Goal: Transaction & Acquisition: Obtain resource

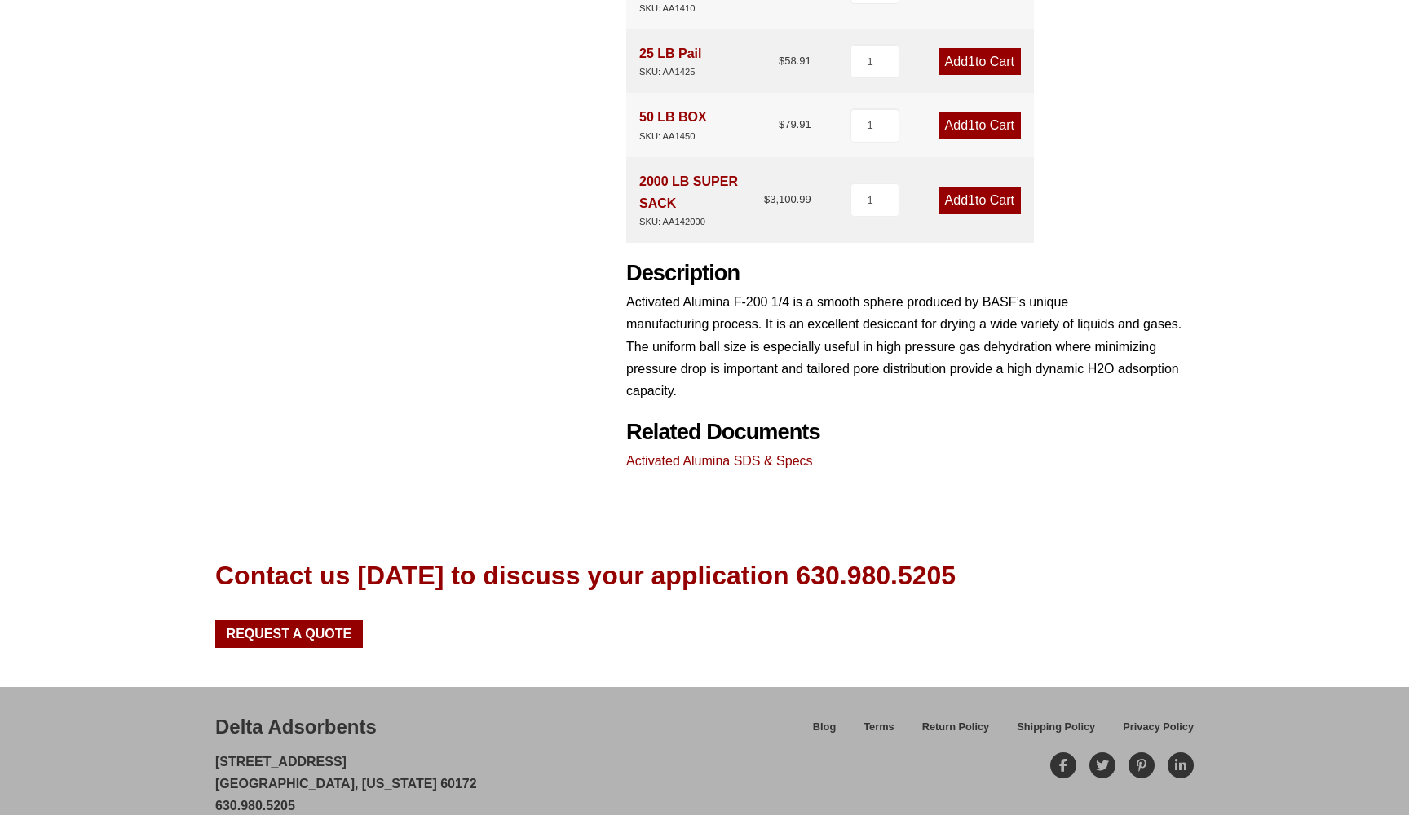
scroll to position [655, 0]
click at [317, 628] on span "Request a Quote" at bounding box center [290, 634] width 126 height 13
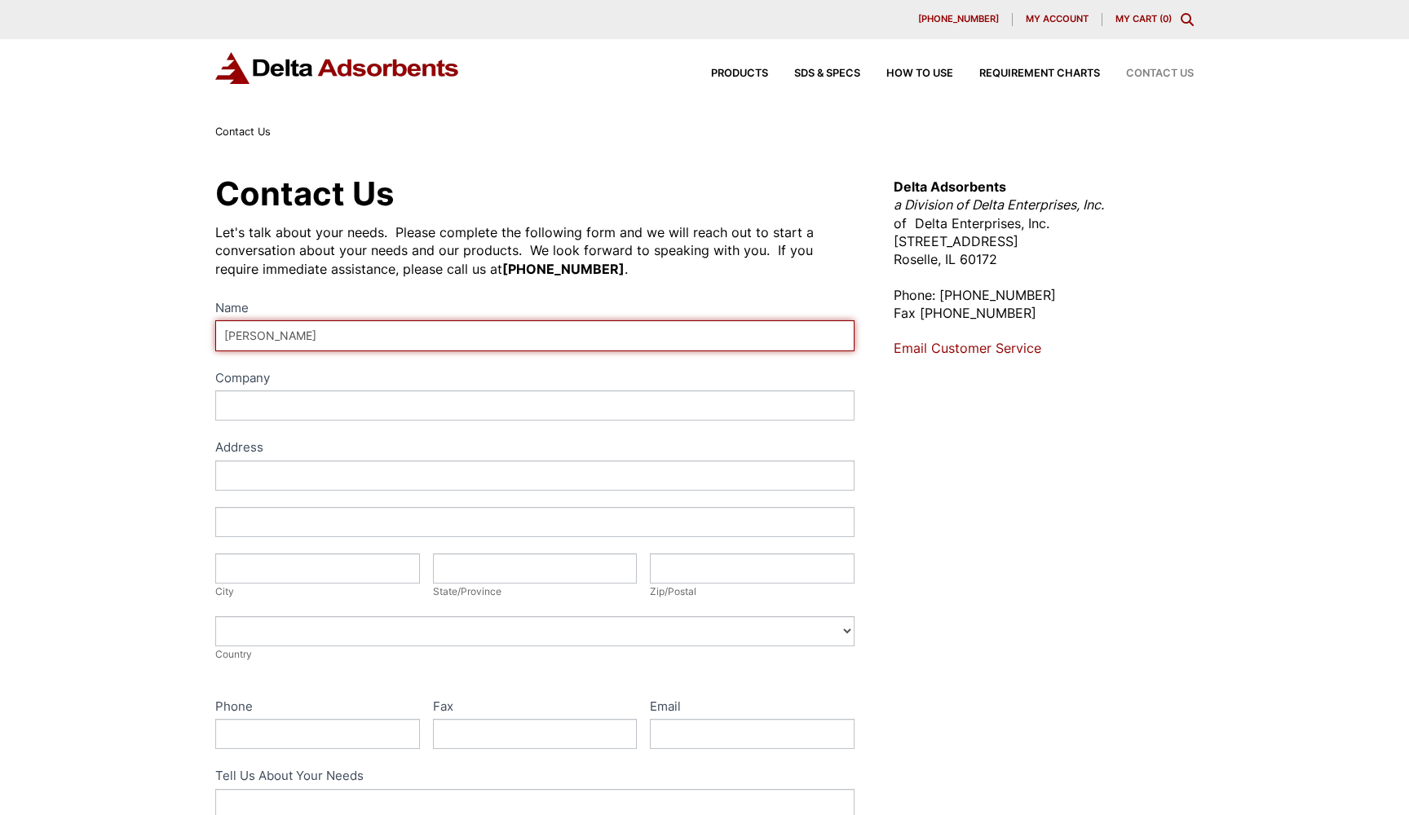
type input "Eric Welser"
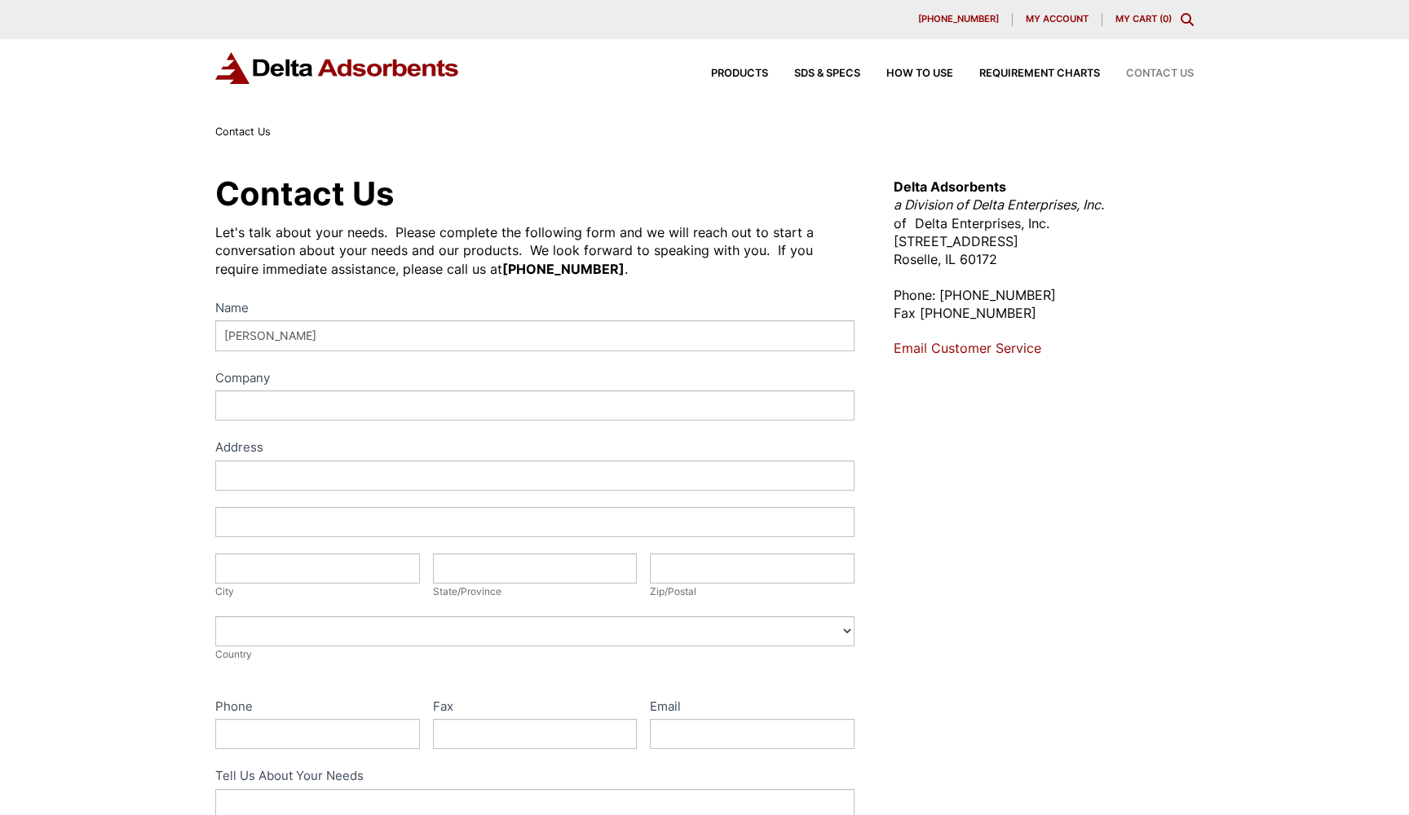
click at [506, 359] on div "Name Eric Welser Company Address Address Address Address City City State/Provin…" at bounding box center [534, 635] width 639 height 674
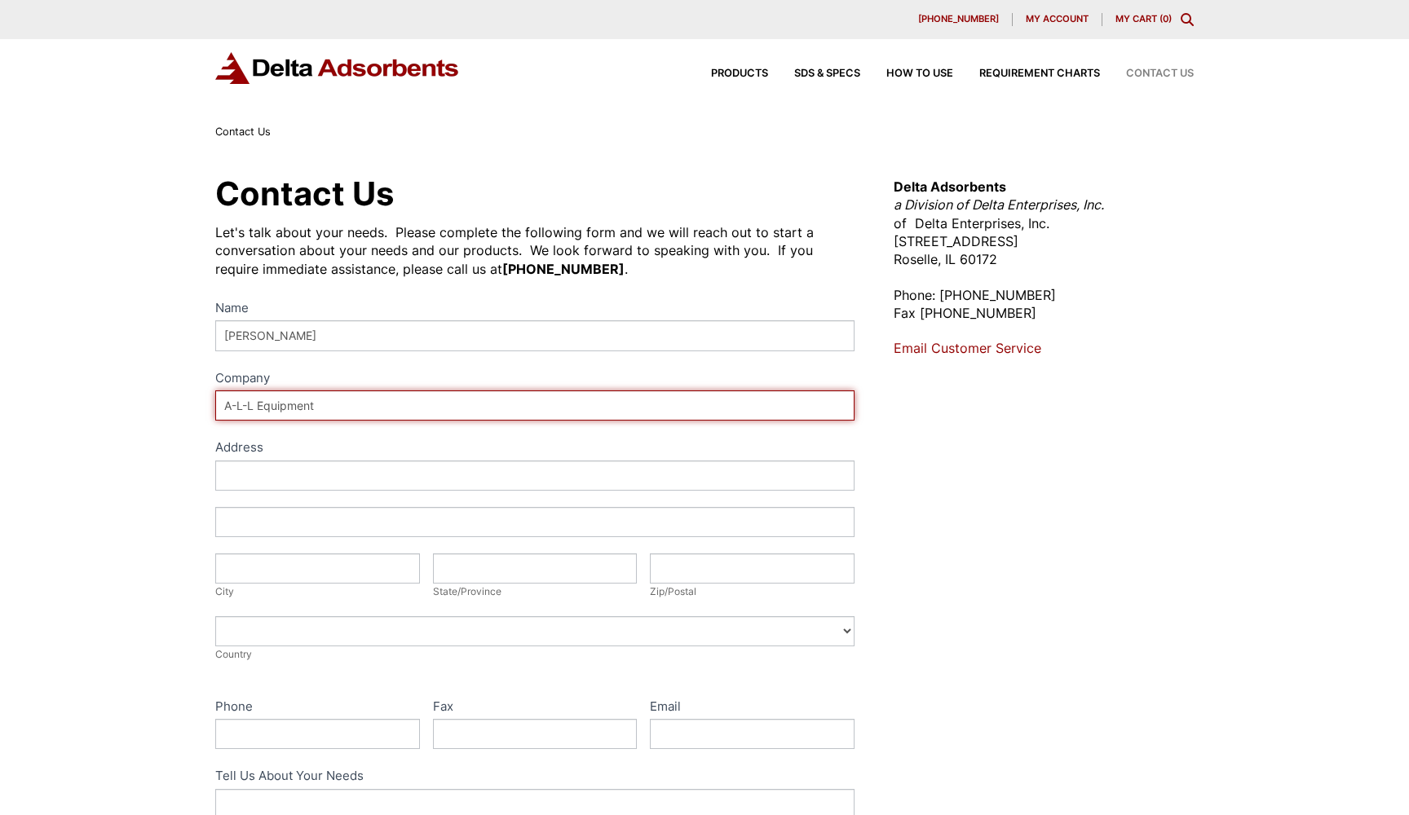
type input "A-L-L Equipment"
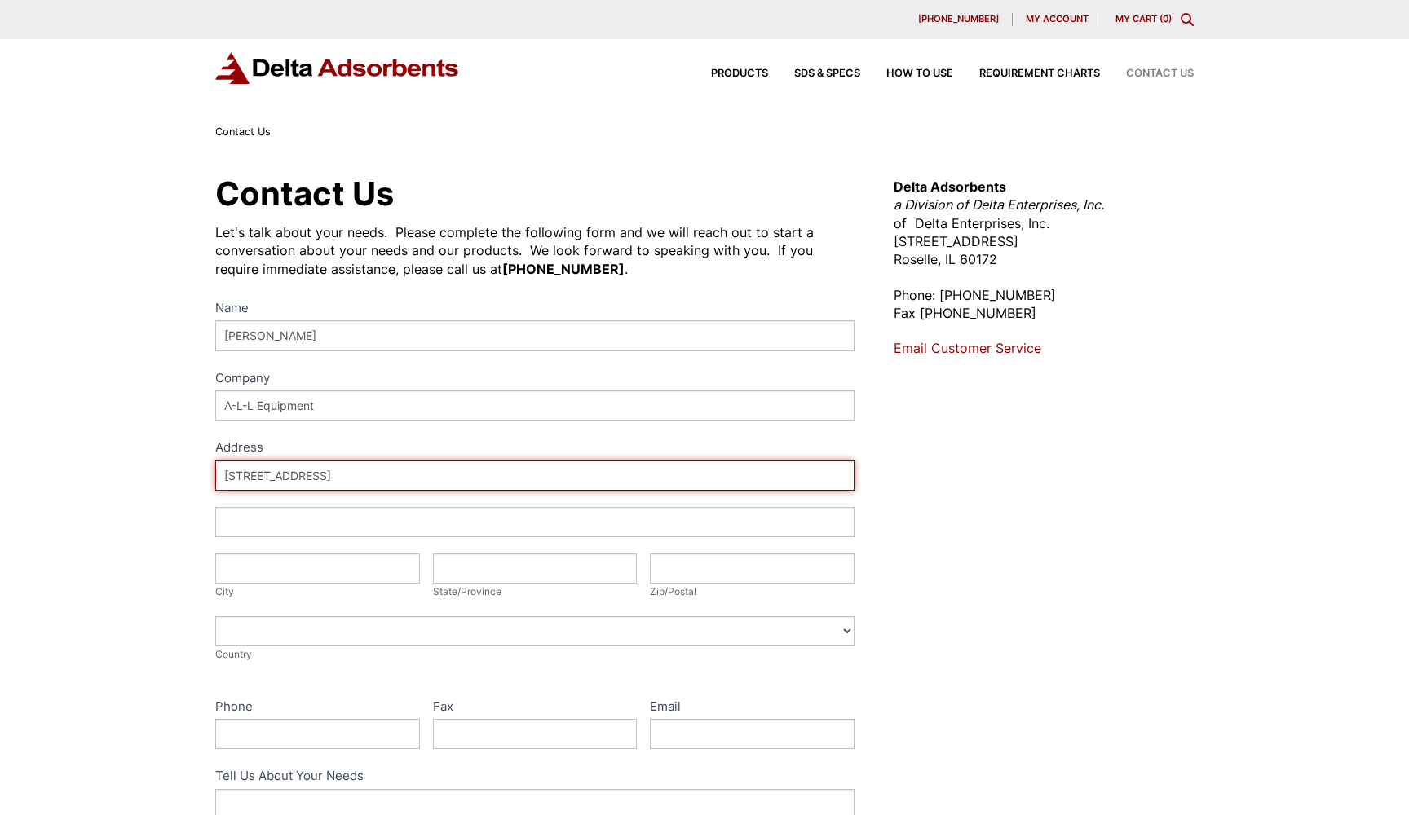
type input "204-38th Street"
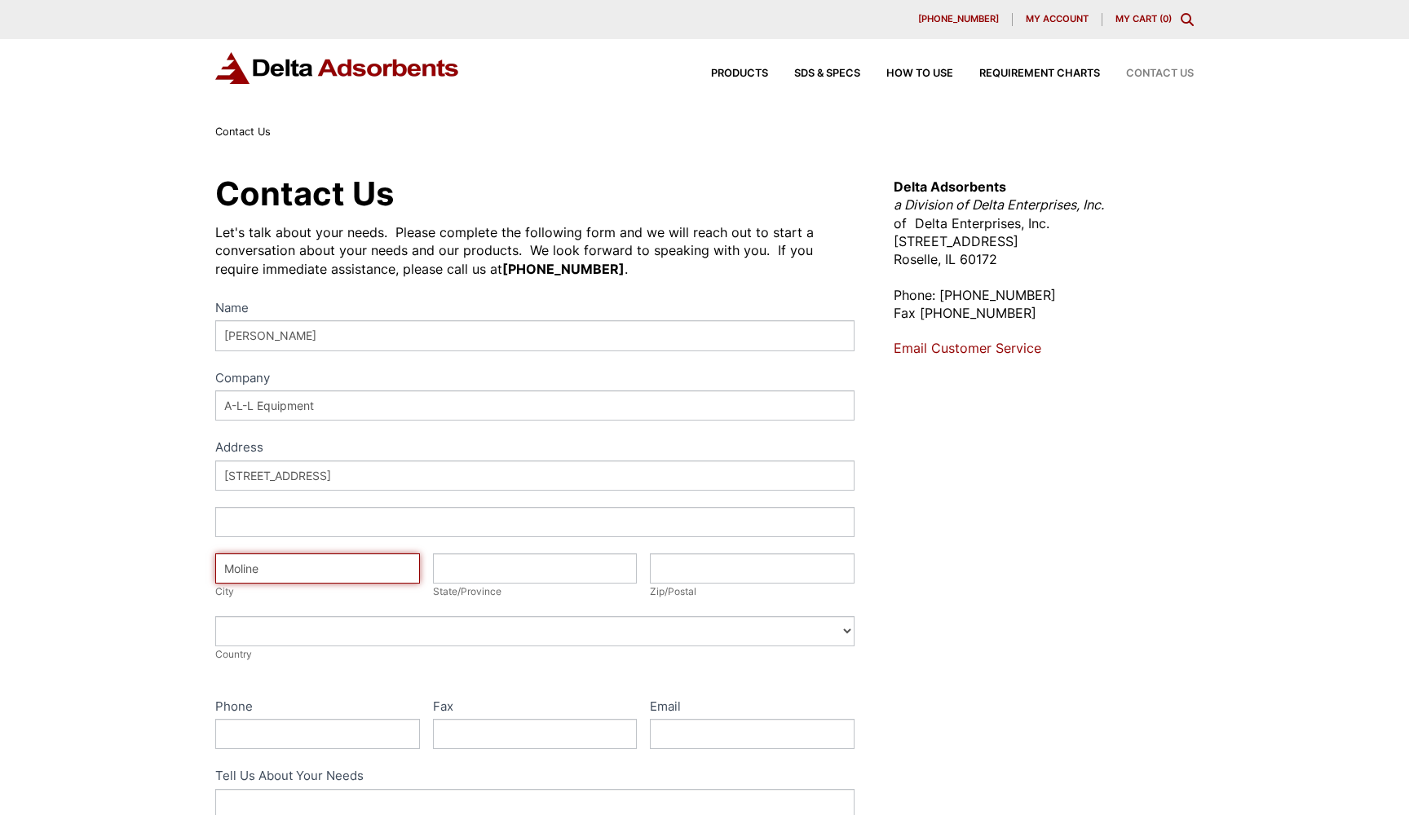
type input "Moline"
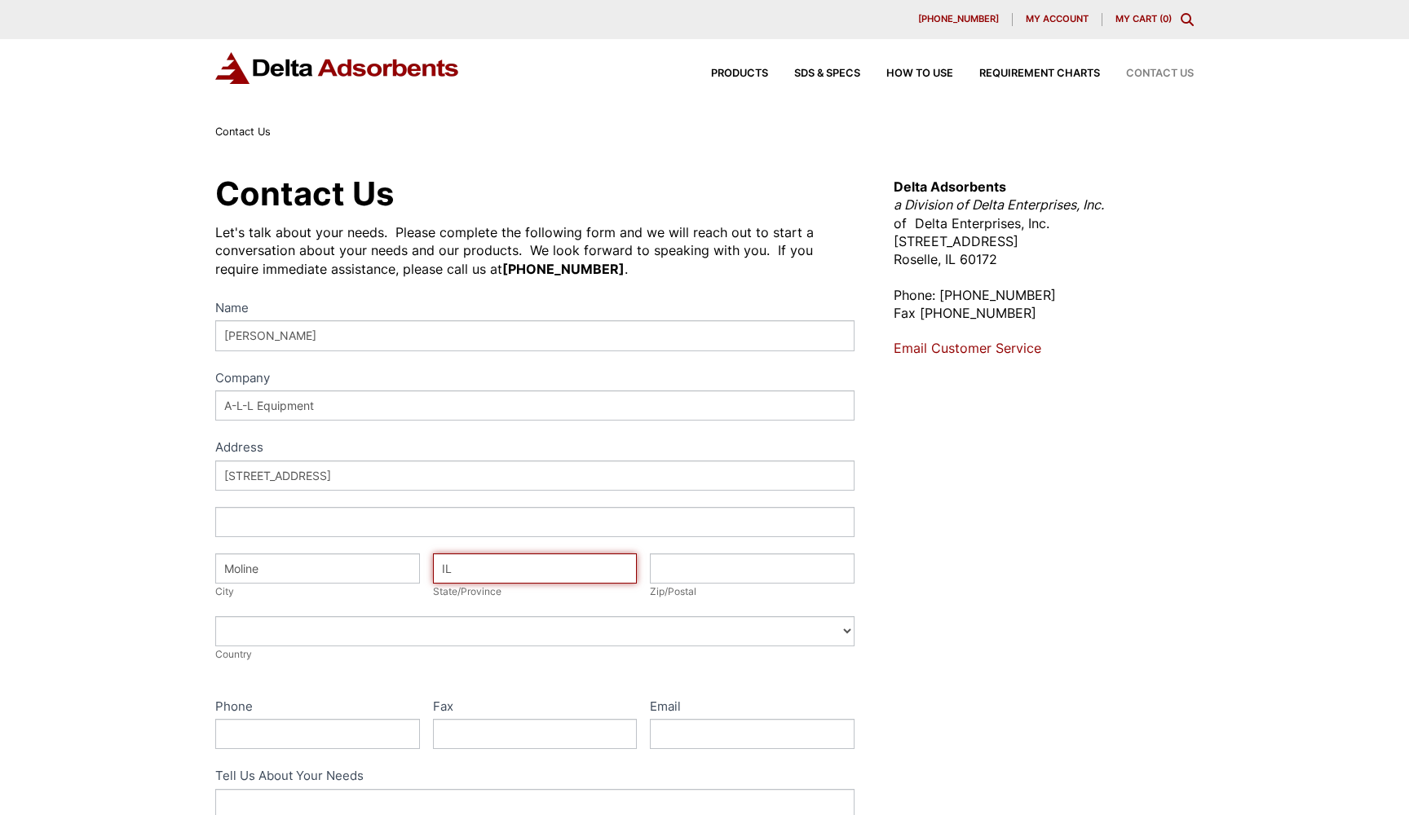
type input "IL"
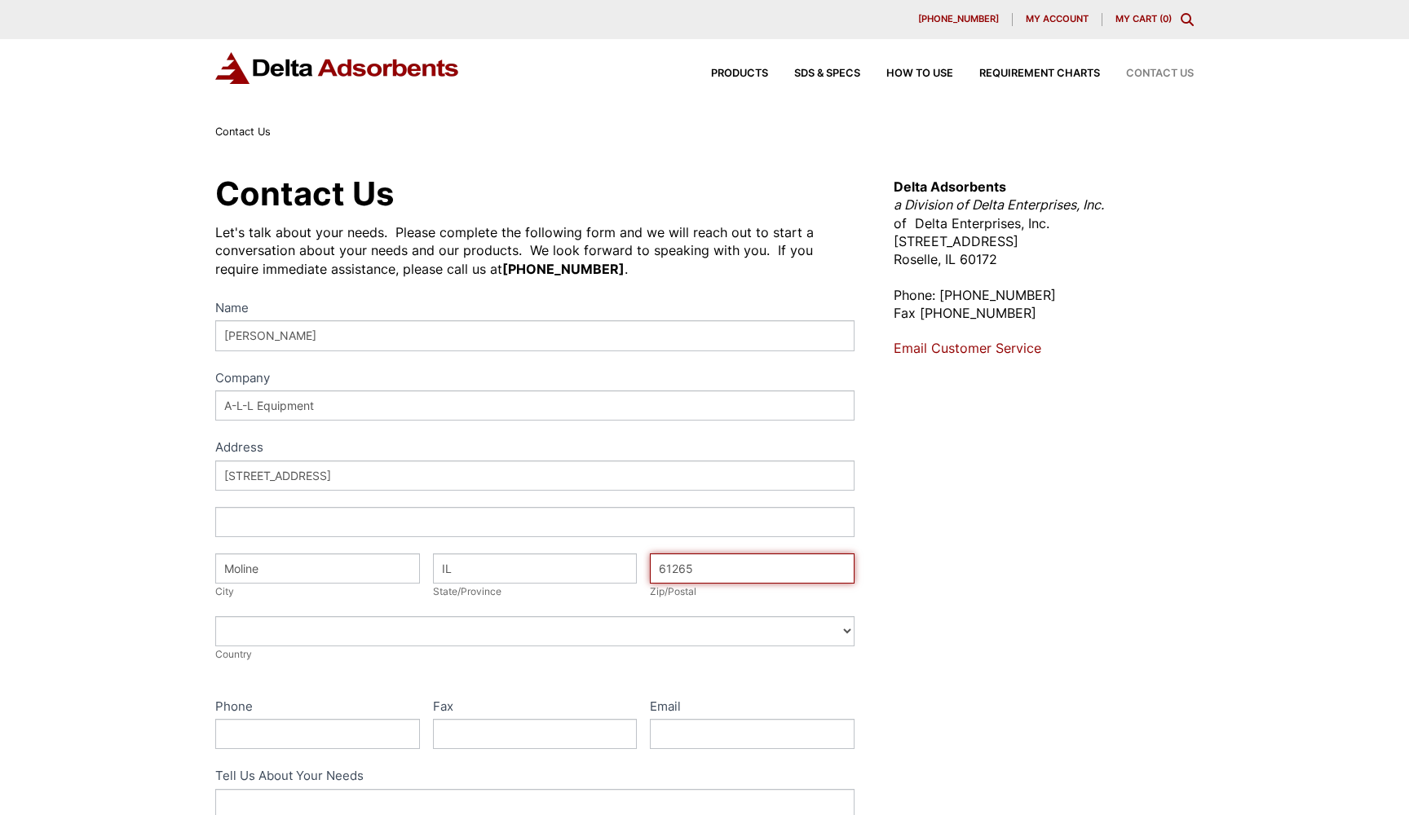
type input "61265"
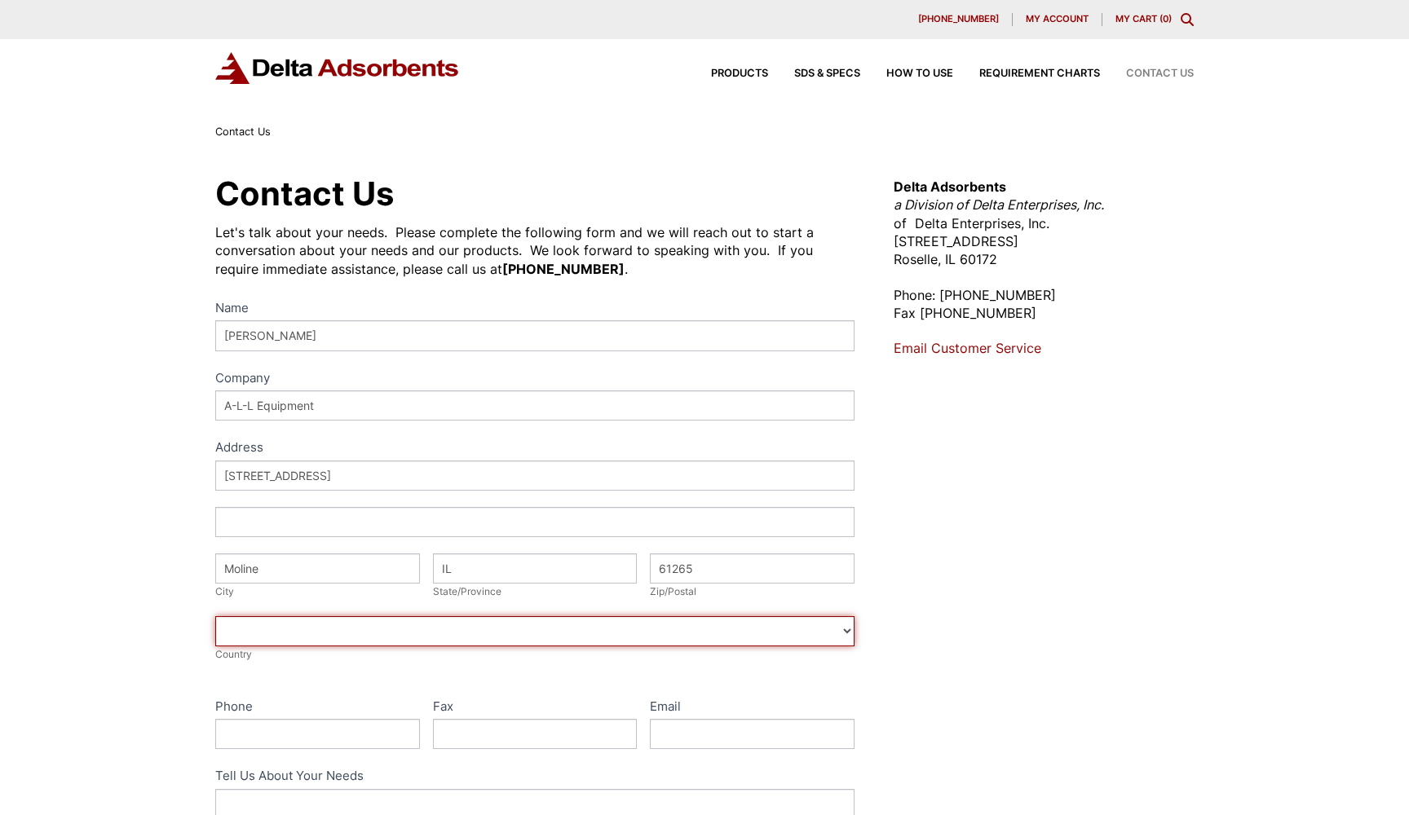
select select "United States"
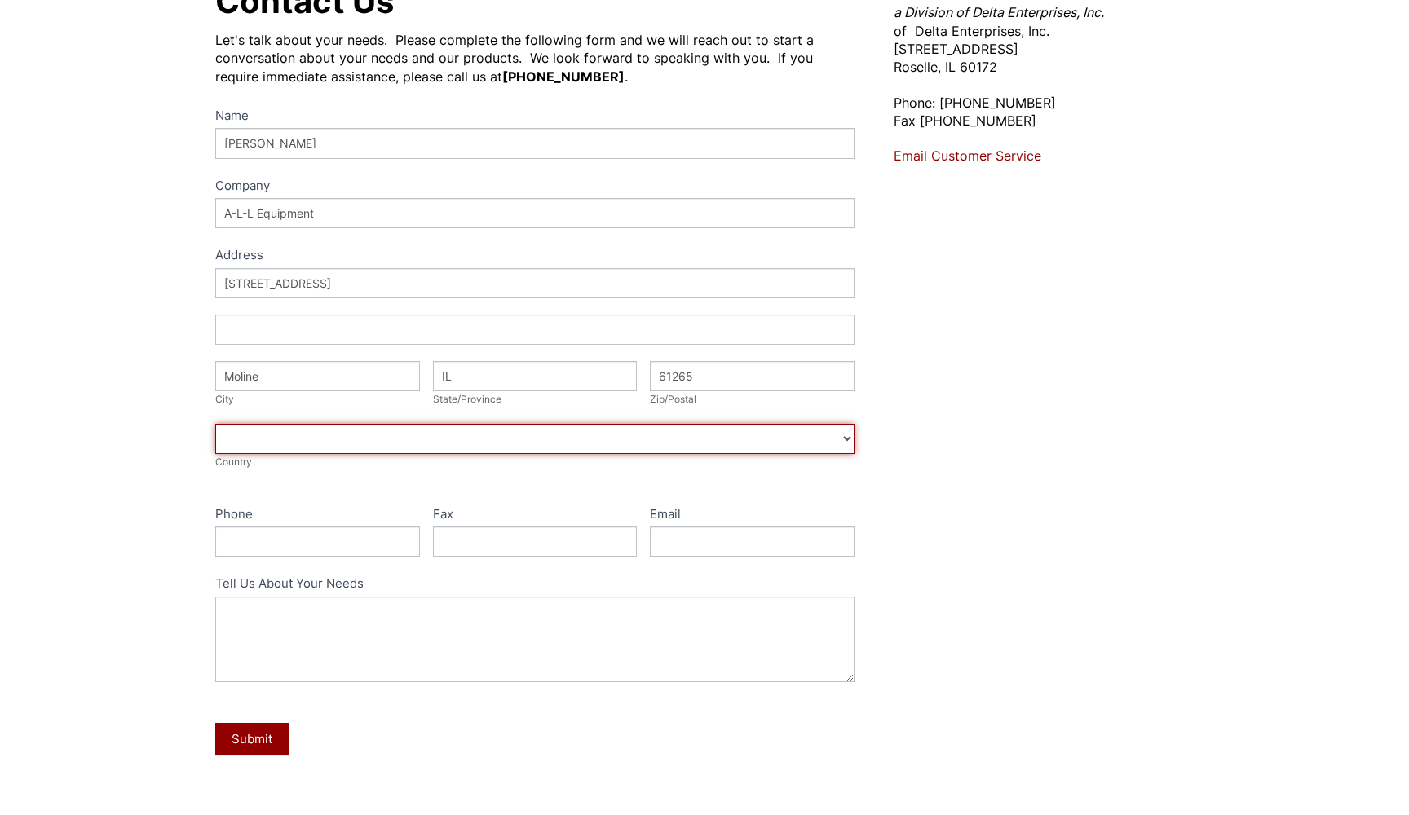
scroll to position [209, 0]
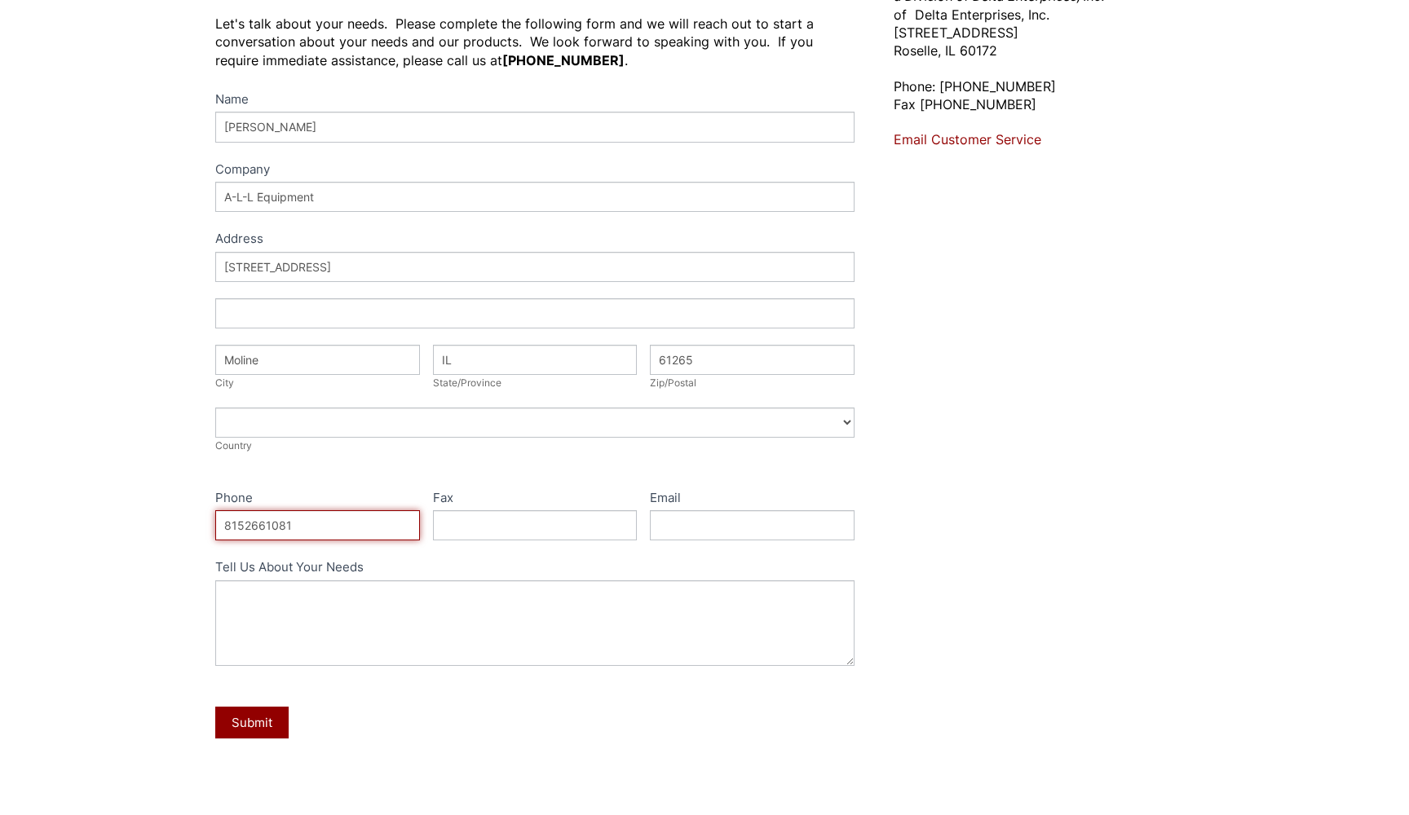
type input "8152661081"
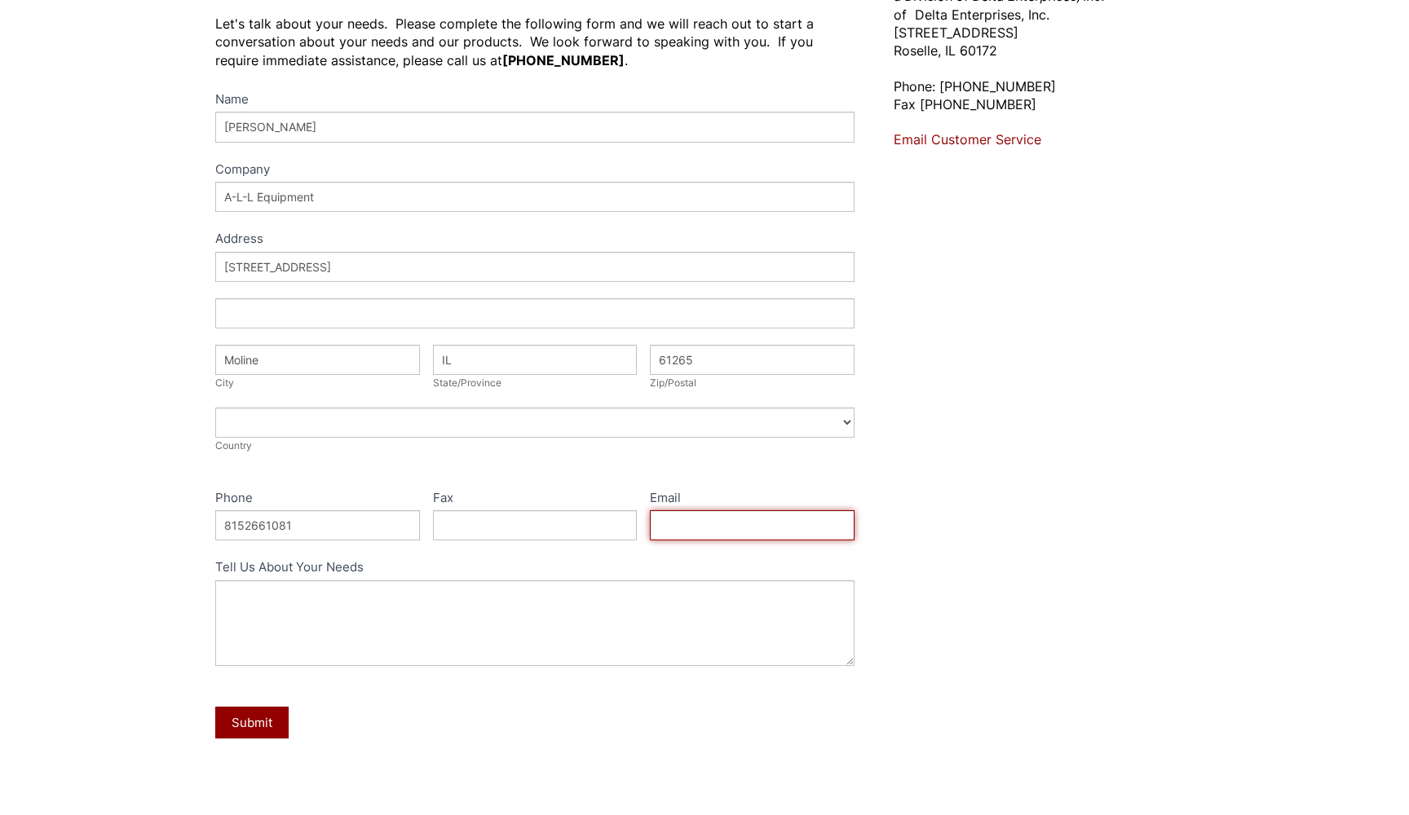
type input "e.welser@comcast.net"
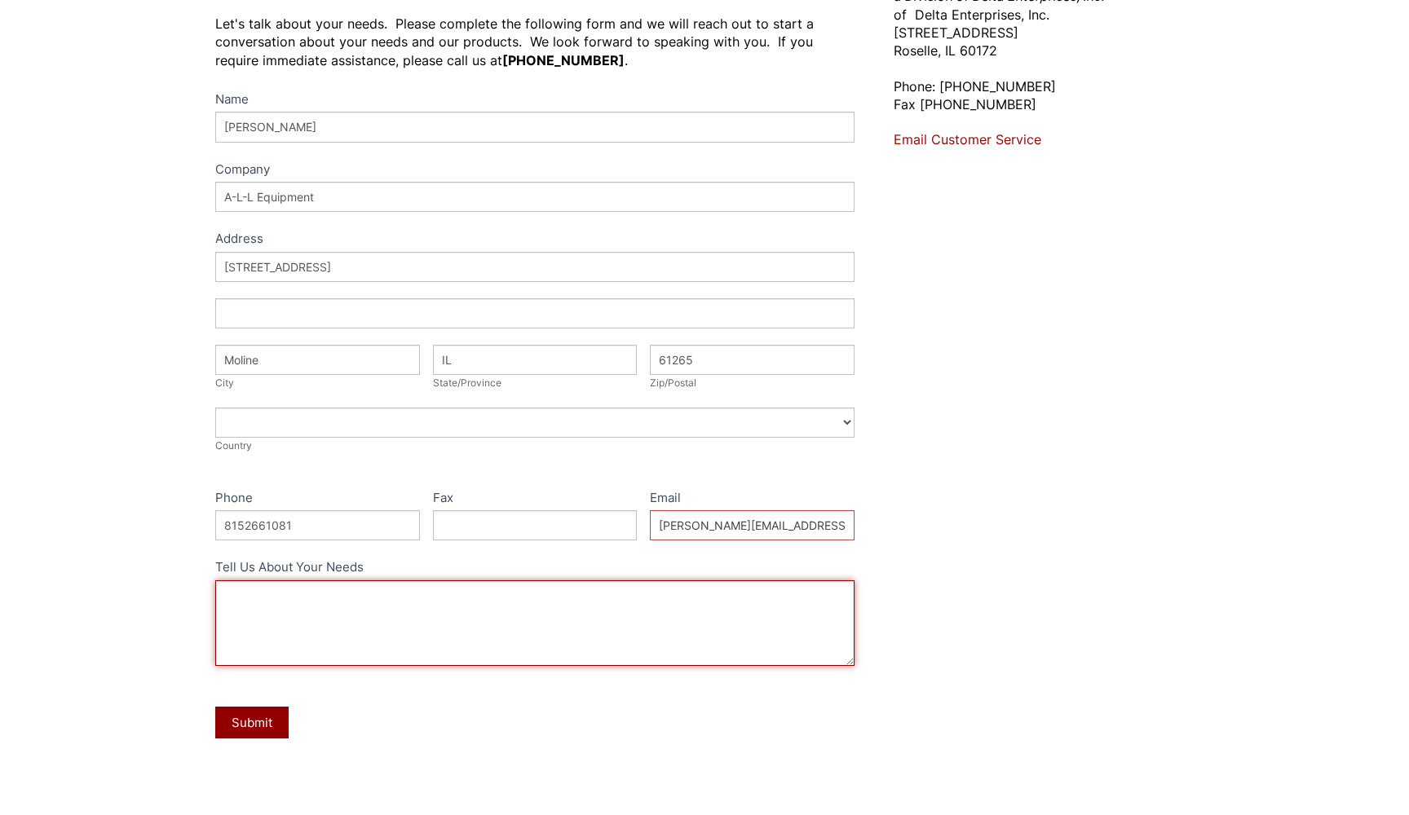
click at [252, 601] on textarea "Tell Us About Your Needs" at bounding box center [534, 623] width 639 height 86
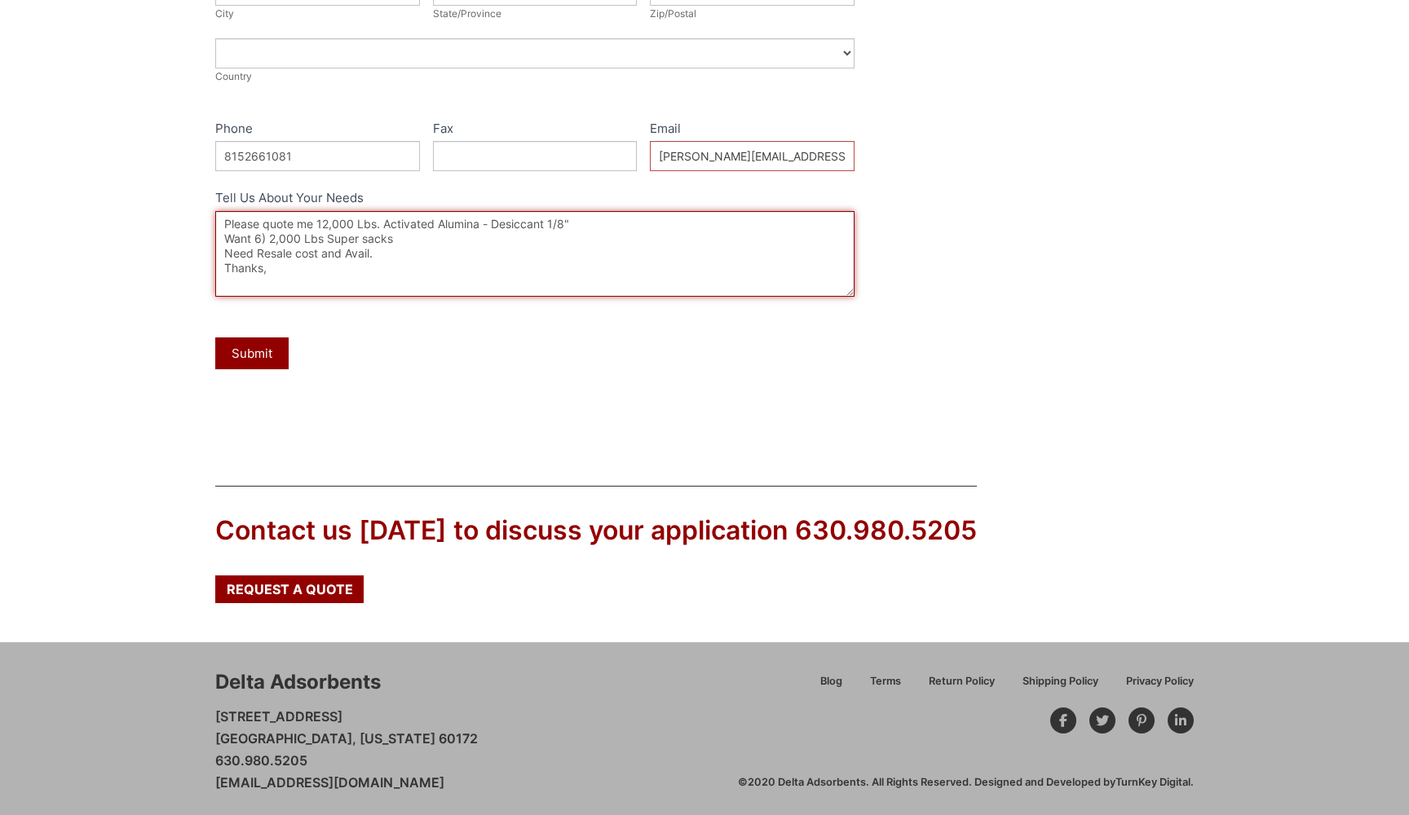
scroll to position [577, 0]
type textarea "Please quote me 12,000 Lbs. Activated Alumina - Desiccant 1/8" Want 6) 2,000 Lb…"
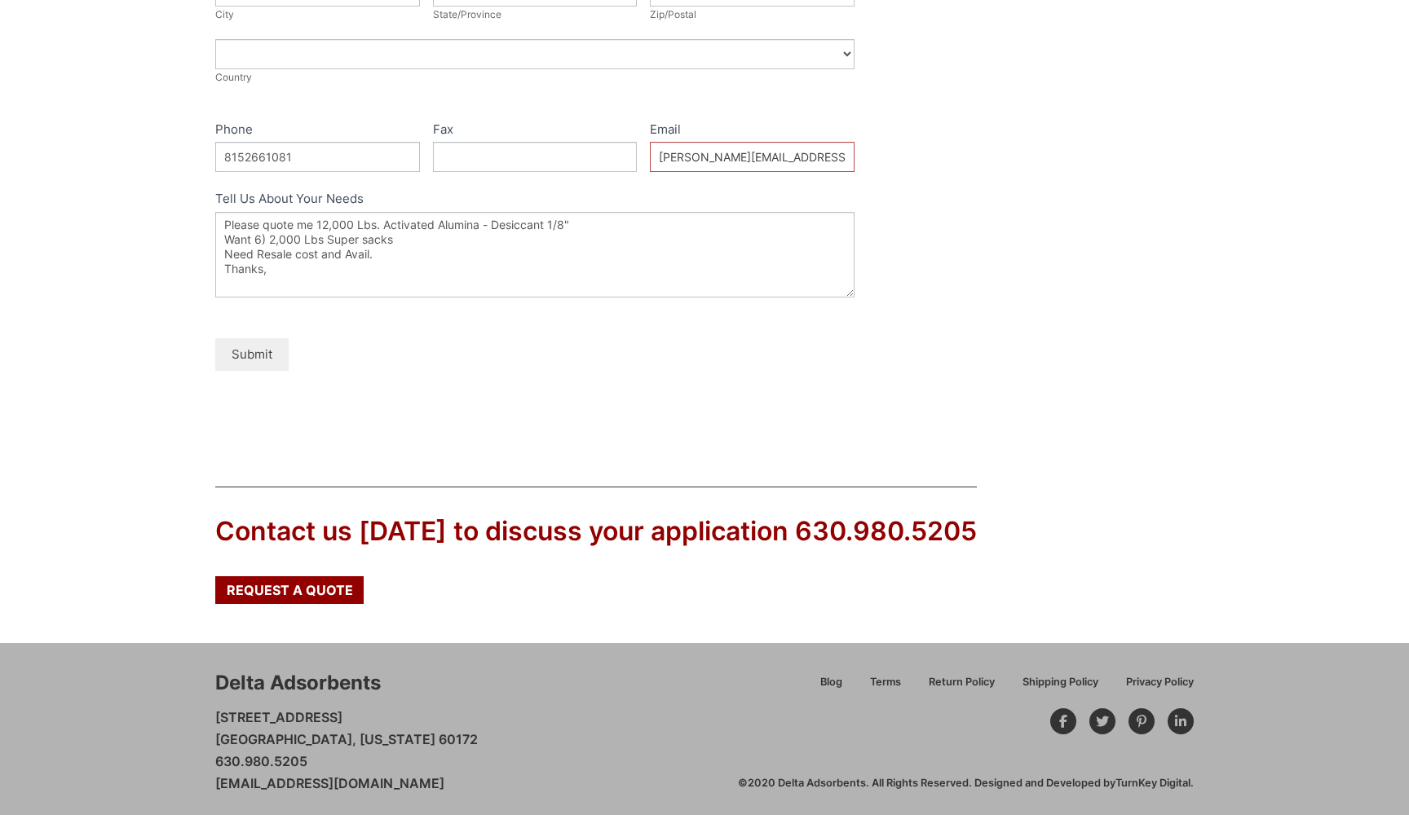
click at [250, 355] on button "Submit" at bounding box center [251, 354] width 73 height 32
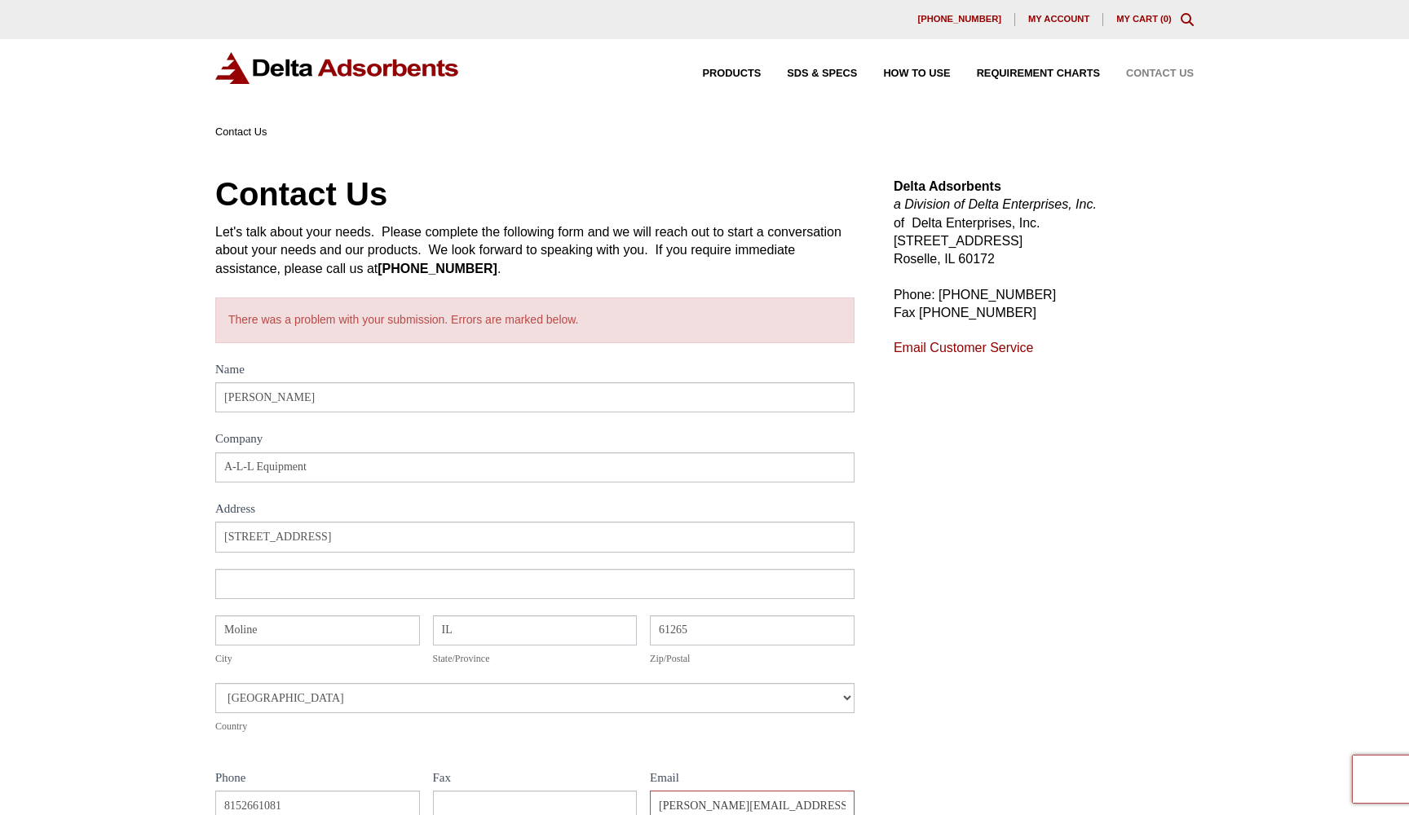
click at [1148, 68] on link "Contact Us" at bounding box center [1147, 73] width 94 height 11
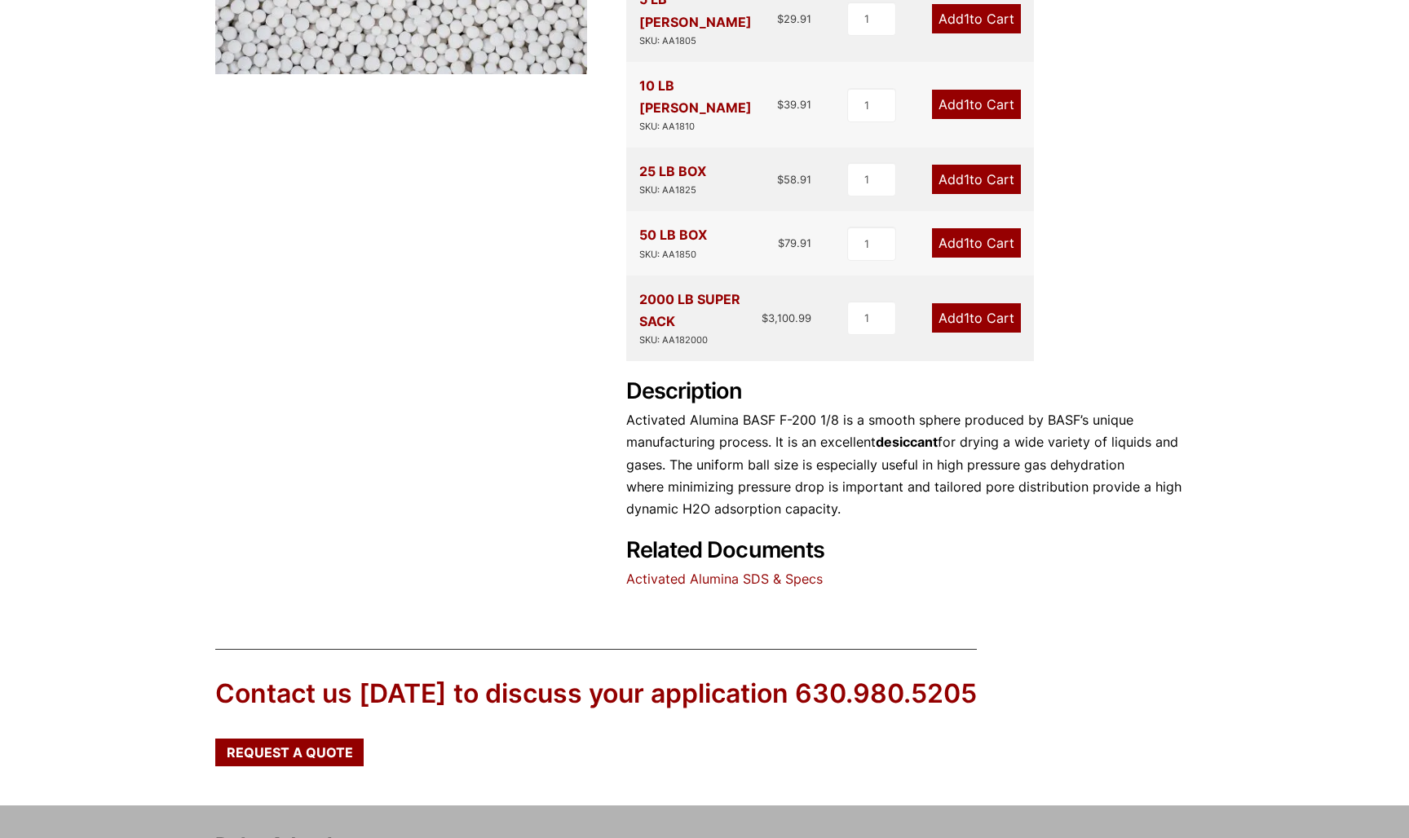
scroll to position [540, 0]
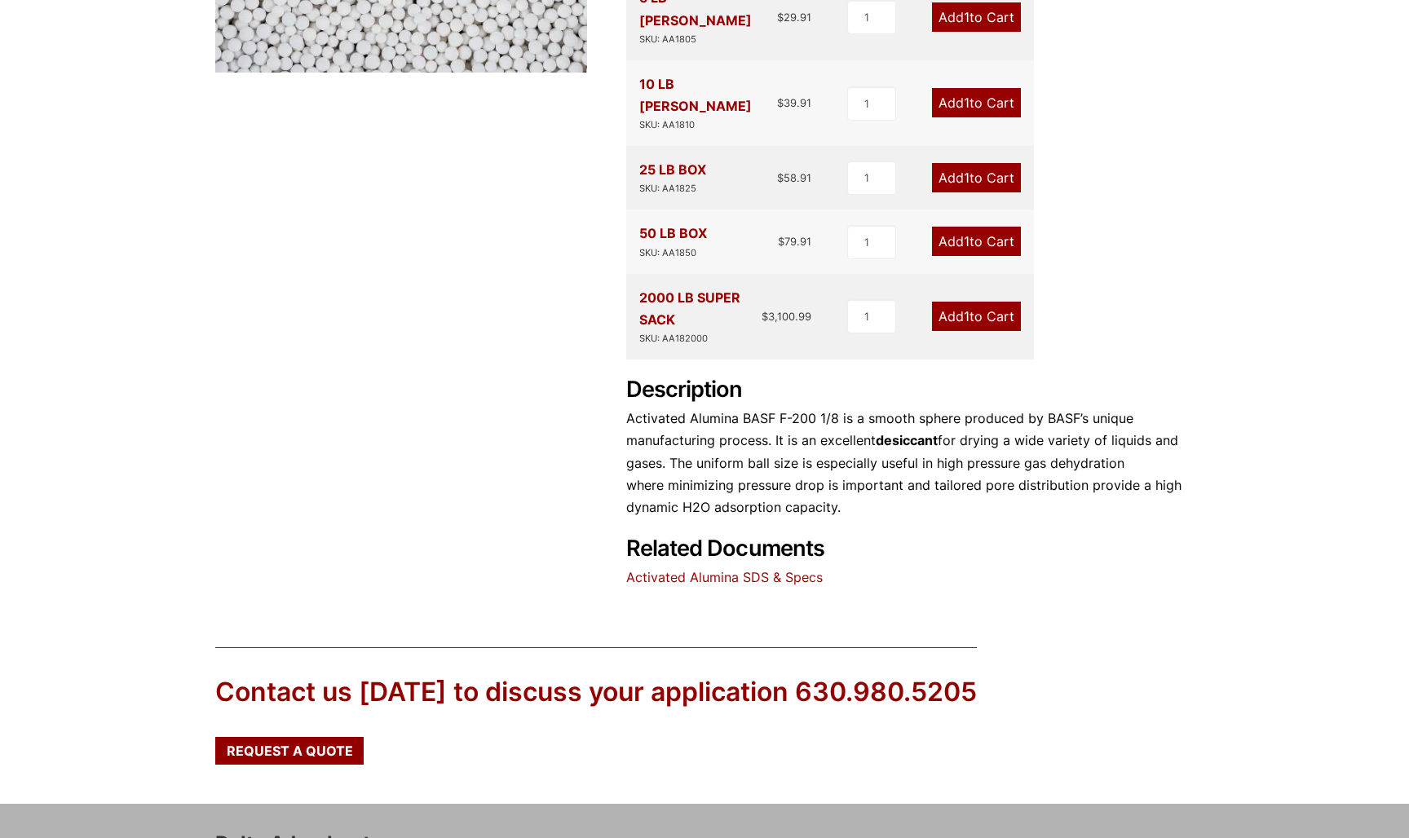
click at [775, 569] on link "Activated Alumina SDS & Specs" at bounding box center [724, 577] width 196 height 16
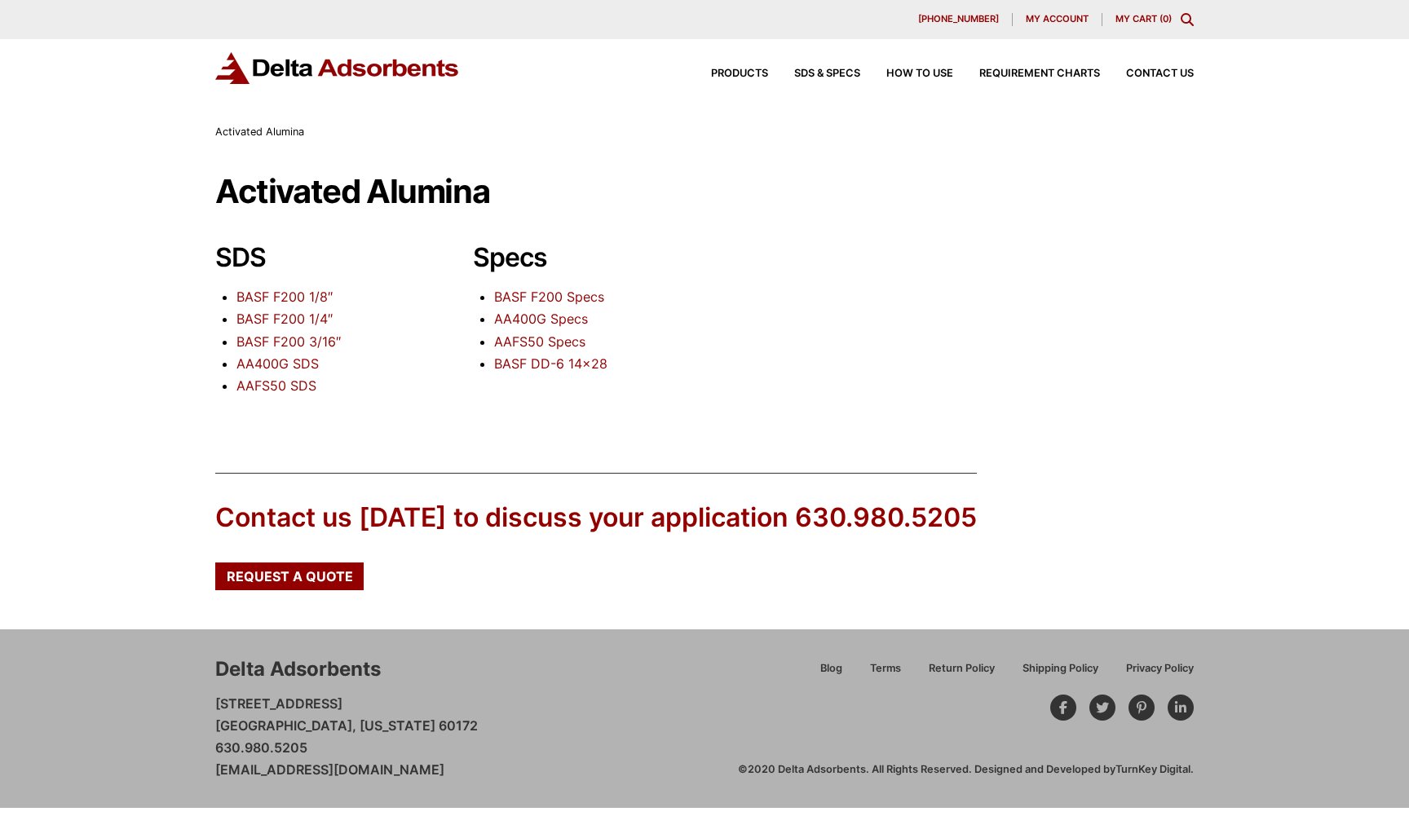
click at [314, 298] on link "BASF F200 1/8″" at bounding box center [284, 297] width 96 height 16
click at [549, 291] on link "BASF F200 Specs" at bounding box center [549, 297] width 110 height 16
